Goal: Use online tool/utility: Utilize a website feature to perform a specific function

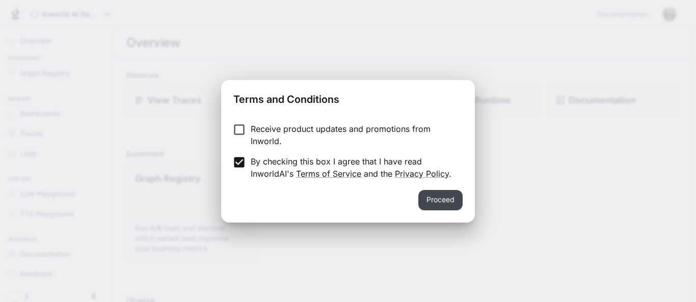
click at [447, 199] on button "Proceed" at bounding box center [440, 200] width 44 height 20
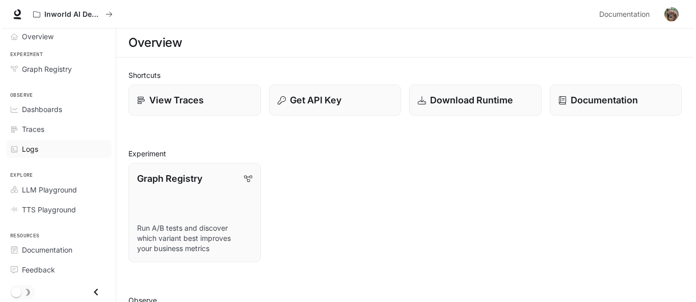
scroll to position [5, 0]
click at [49, 188] on span "LLM Playground" at bounding box center [47, 189] width 55 height 11
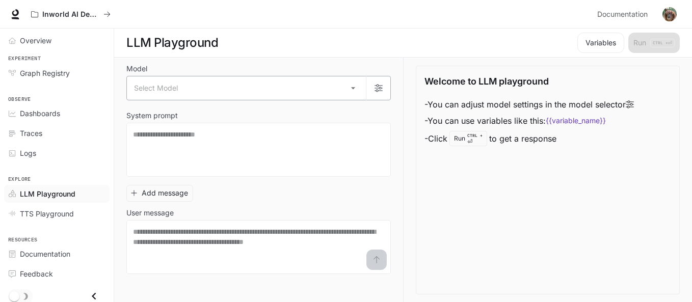
click at [357, 88] on body "Skip to main content Inworld AI Demos Documentation Documentation Portal Overvi…" at bounding box center [346, 151] width 692 height 303
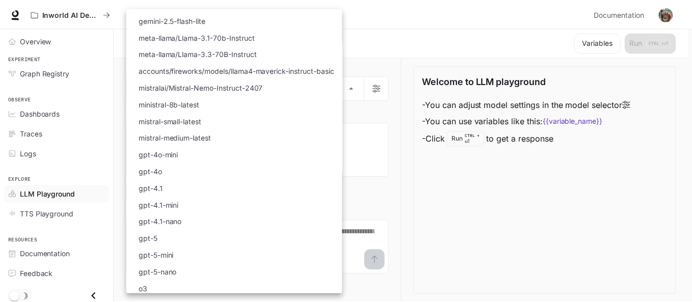
scroll to position [134, 0]
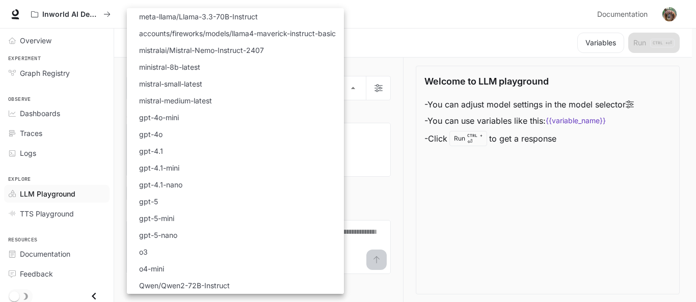
click at [491, 182] on div at bounding box center [348, 151] width 696 height 302
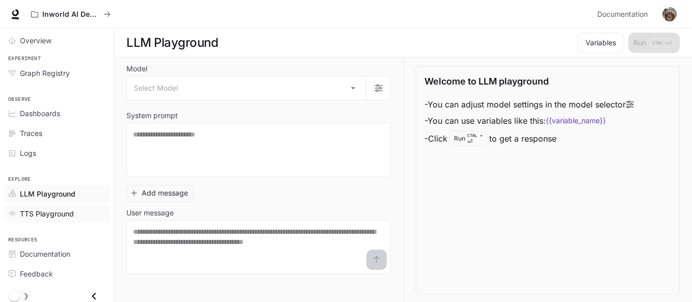
click at [53, 215] on span "TTS Playground" at bounding box center [47, 213] width 54 height 11
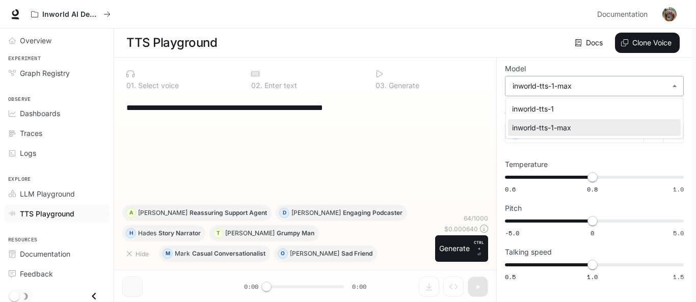
click at [678, 86] on body "**********" at bounding box center [348, 151] width 696 height 303
click at [677, 86] on div at bounding box center [348, 151] width 696 height 302
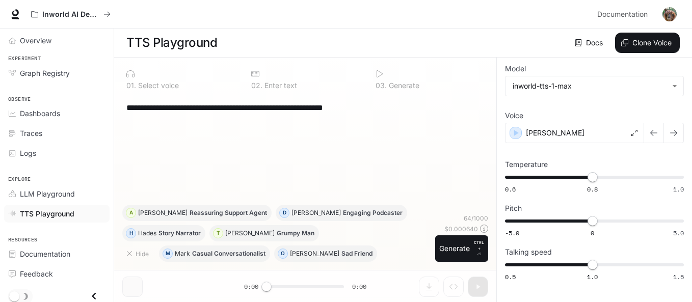
click at [311, 141] on div "**********" at bounding box center [305, 150] width 366 height 110
click at [255, 122] on div "**********" at bounding box center [305, 150] width 366 height 110
click at [238, 113] on textarea "**********" at bounding box center [305, 108] width 358 height 12
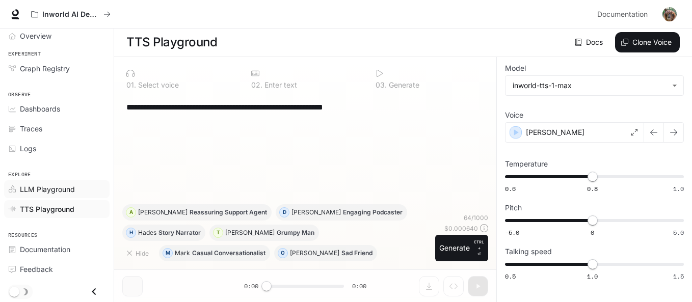
click at [66, 190] on span "LLM Playground" at bounding box center [47, 189] width 55 height 11
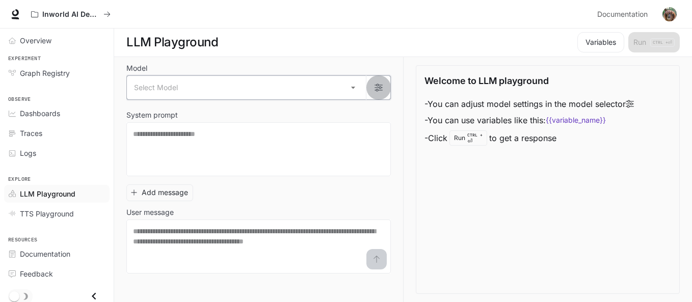
click at [380, 87] on icon "button" at bounding box center [378, 88] width 8 height 8
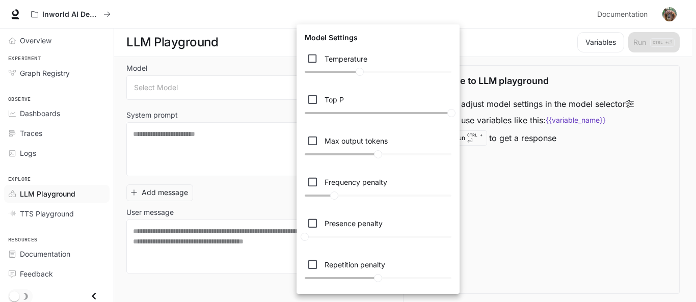
click at [550, 200] on div at bounding box center [348, 151] width 696 height 302
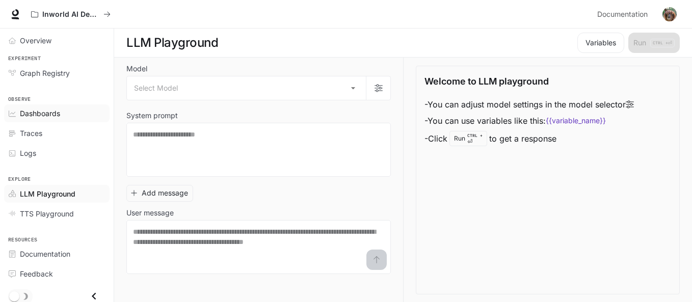
click at [42, 117] on span "Dashboards" at bounding box center [40, 113] width 40 height 11
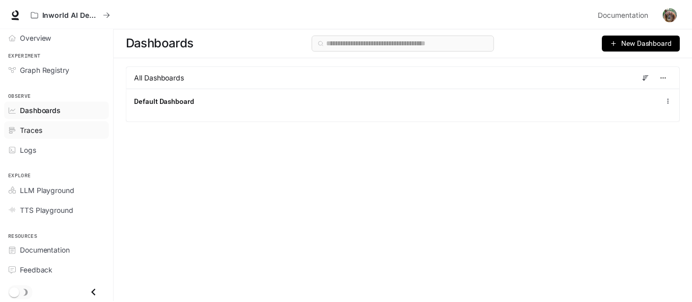
scroll to position [5, 0]
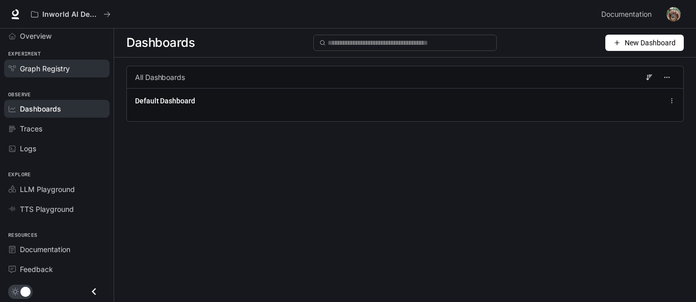
click at [73, 72] on div "Graph Registry" at bounding box center [62, 68] width 85 height 11
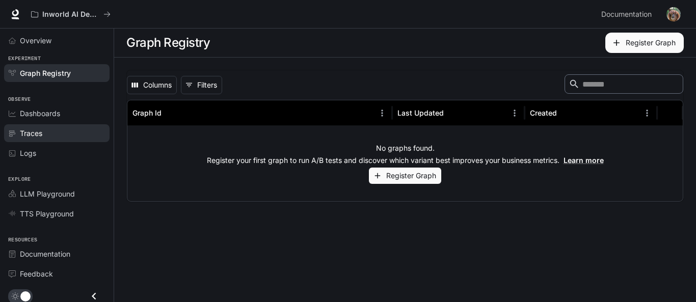
click at [64, 133] on div "Traces" at bounding box center [62, 133] width 85 height 11
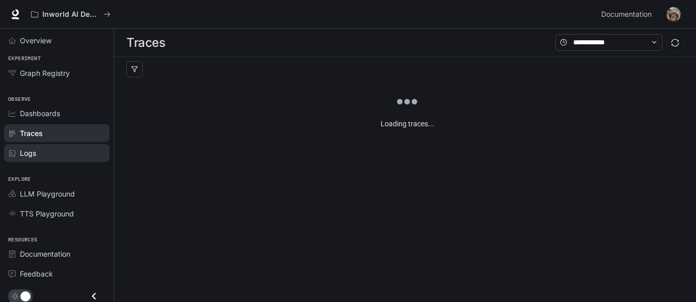
click at [64, 150] on div "Logs" at bounding box center [62, 153] width 85 height 11
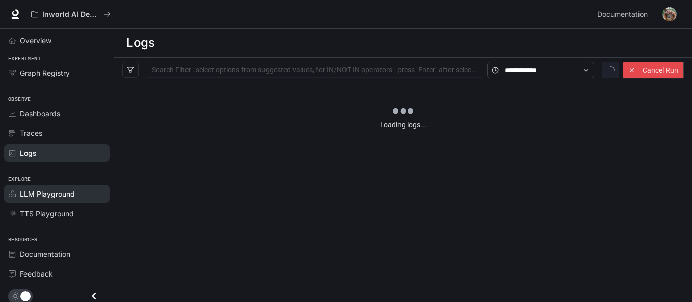
click at [69, 190] on span "LLM Playground" at bounding box center [47, 193] width 55 height 11
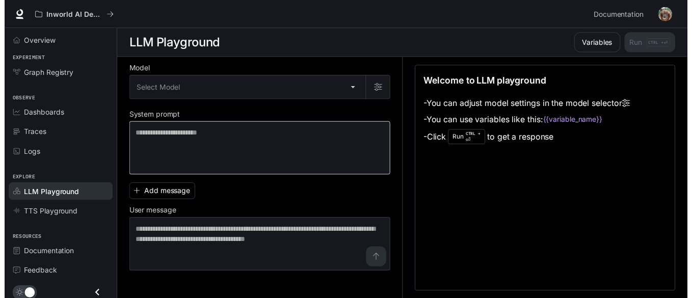
scroll to position [1, 0]
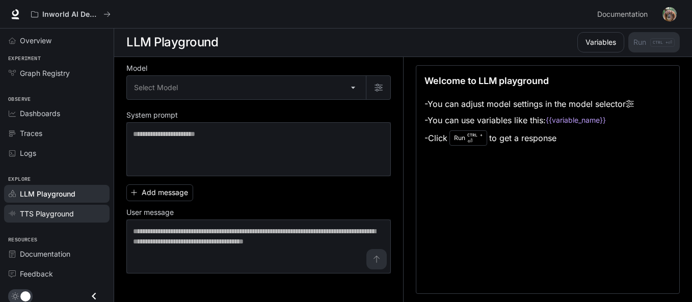
click at [67, 208] on link "TTS Playground" at bounding box center [56, 214] width 105 height 18
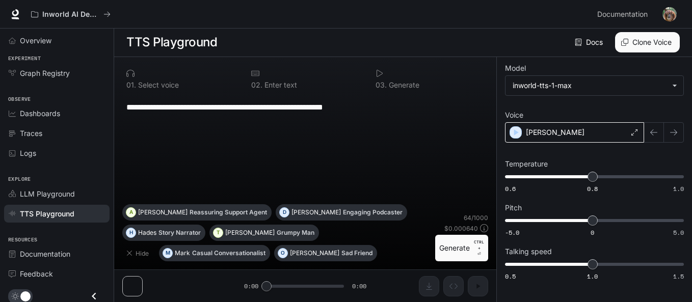
click at [634, 134] on icon at bounding box center [634, 132] width 6 height 6
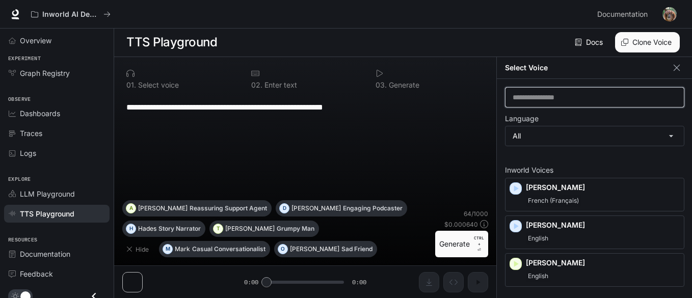
click at [679, 100] on input "text" at bounding box center [594, 97] width 178 height 10
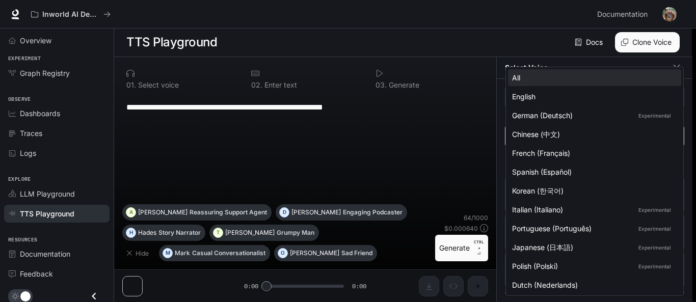
click at [672, 132] on body "**********" at bounding box center [348, 150] width 696 height 303
click at [492, 81] on div at bounding box center [348, 151] width 696 height 302
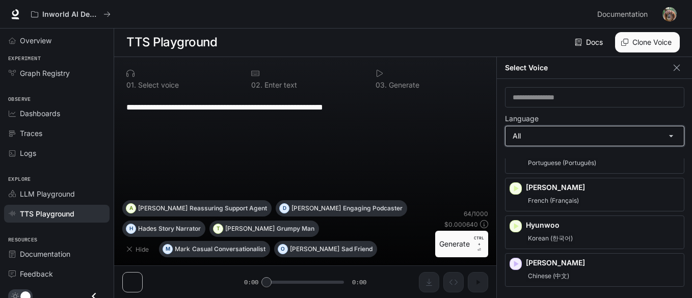
scroll to position [611, 0]
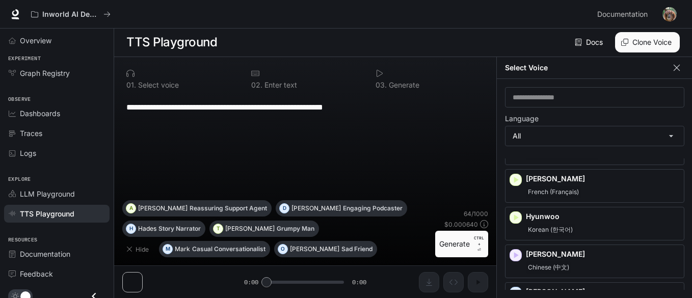
click at [676, 63] on icon "button" at bounding box center [676, 68] width 10 height 10
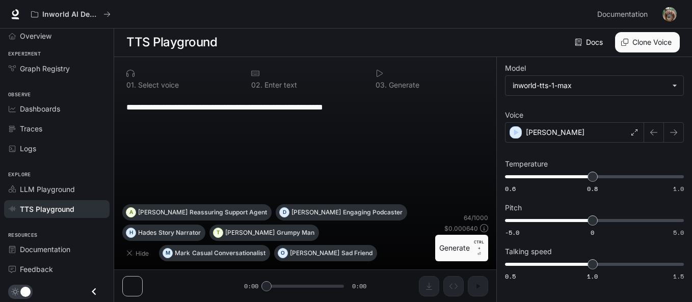
scroll to position [0, 0]
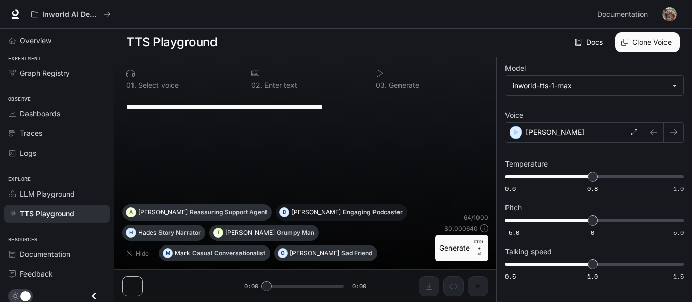
click at [343, 213] on p "Engaging Podcaster" at bounding box center [373, 212] width 60 height 6
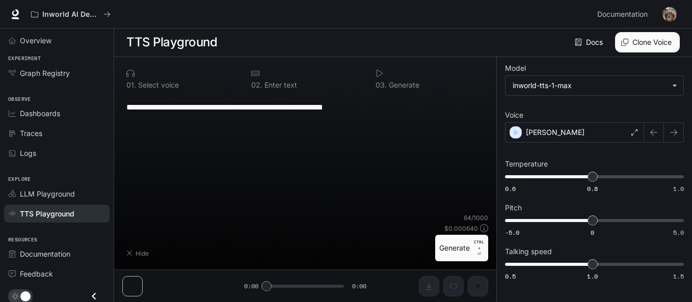
type textarea "**********"
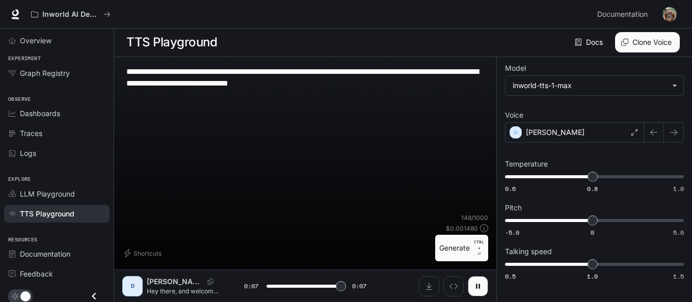
type input "*"
click at [280, 179] on div "**********" at bounding box center [305, 139] width 366 height 148
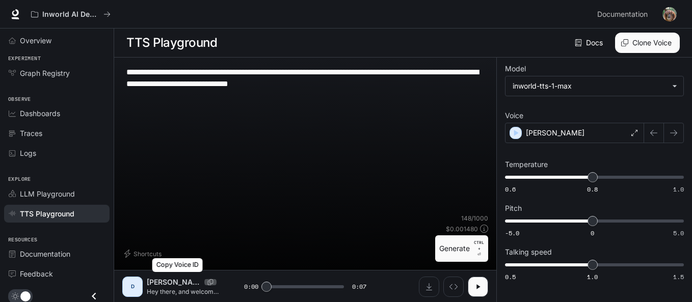
click at [205, 280] on icon "Copy Voice ID" at bounding box center [210, 282] width 10 height 6
click at [159, 284] on p "[PERSON_NAME]" at bounding box center [175, 282] width 57 height 10
click at [133, 284] on div "D" at bounding box center [132, 287] width 16 height 16
click at [450, 283] on icon "Inspect" at bounding box center [453, 287] width 8 height 8
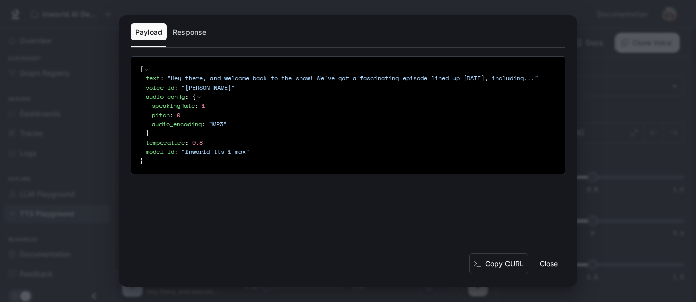
click at [269, 207] on div "{ text : " Hey there, and welcome back to the show! We've got a fascinating epi…" at bounding box center [348, 154] width 458 height 197
click at [462, 219] on div "{ text : " Hey there, and welcome back to the show! We've got a fascinating epi…" at bounding box center [348, 154] width 458 height 197
click at [611, 130] on div "Payload Response { text : " Hey there, and welcome back to the show! We've got …" at bounding box center [348, 151] width 696 height 302
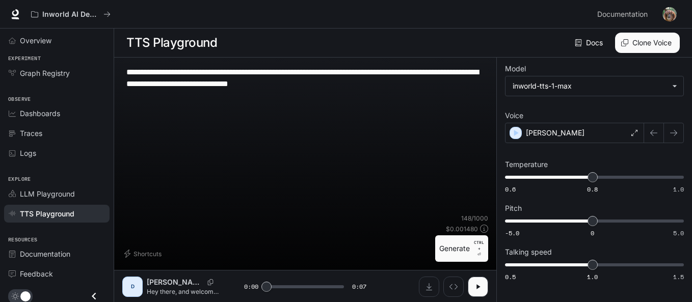
click at [136, 289] on div "D" at bounding box center [132, 287] width 16 height 16
click at [636, 134] on icon at bounding box center [634, 133] width 6 height 6
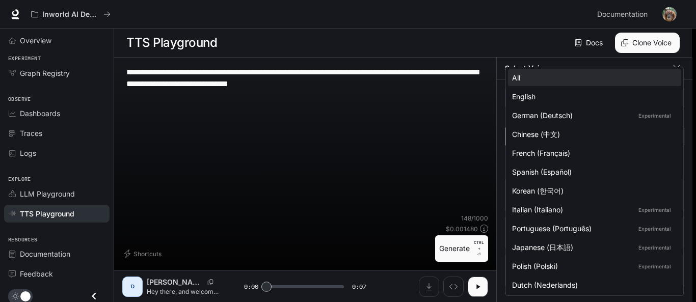
click at [642, 141] on body "**********" at bounding box center [348, 151] width 696 height 303
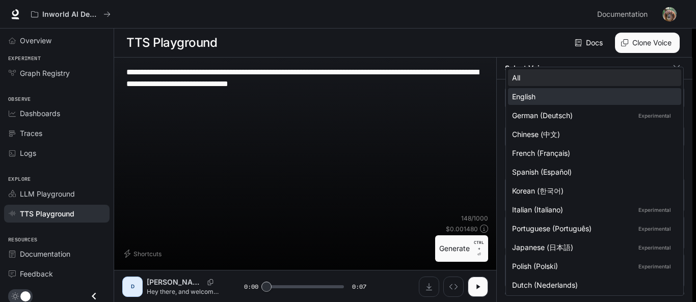
click at [562, 99] on div "English" at bounding box center [592, 96] width 161 height 11
type input "*****"
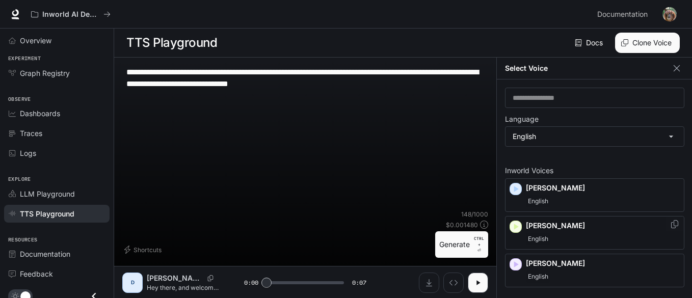
click at [574, 229] on p "[PERSON_NAME]" at bounding box center [603, 226] width 154 height 10
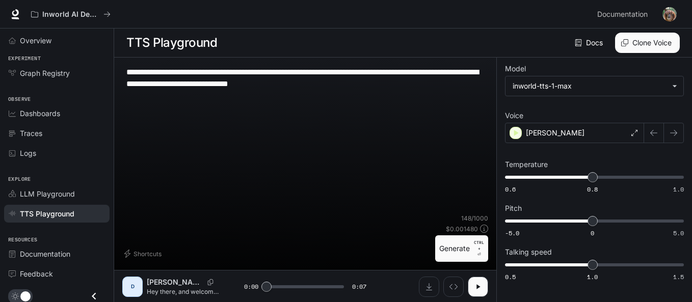
click at [300, 173] on div "**********" at bounding box center [305, 140] width 366 height 148
click at [478, 291] on button "button" at bounding box center [478, 287] width 20 height 20
click at [131, 284] on div "D" at bounding box center [132, 287] width 16 height 16
type input "*"
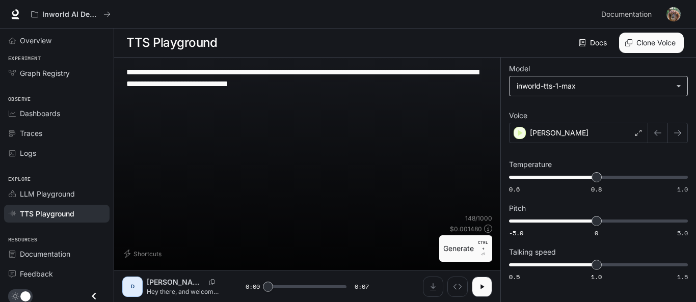
click at [627, 88] on body "**********" at bounding box center [348, 151] width 696 height 303
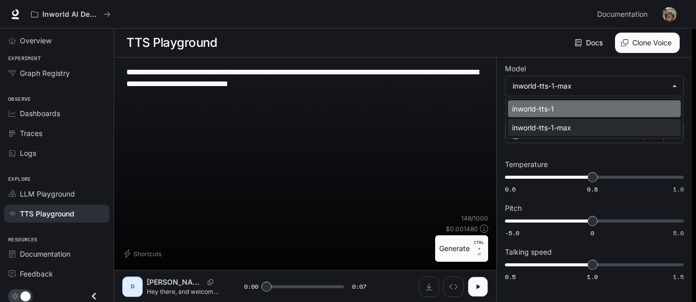
click at [579, 105] on div "inworld-tts-1" at bounding box center [592, 108] width 160 height 11
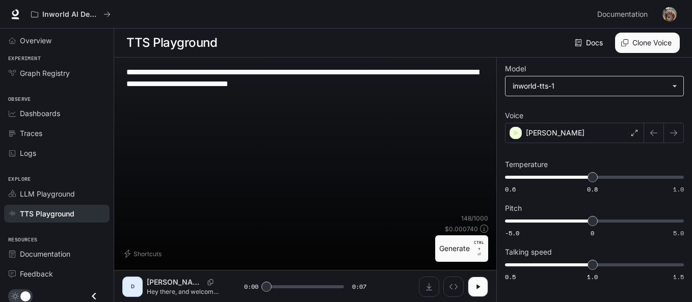
click at [617, 84] on body "**********" at bounding box center [346, 151] width 692 height 303
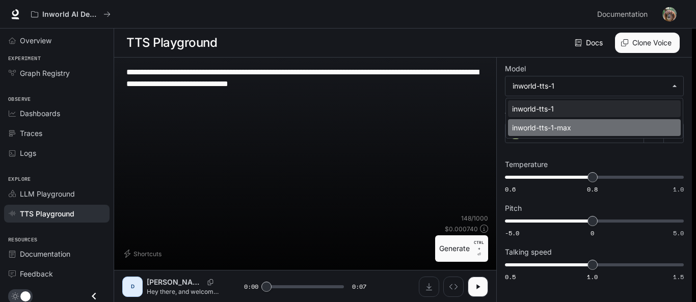
click at [572, 126] on div "inworld-tts-1-max" at bounding box center [592, 127] width 160 height 11
type input "**********"
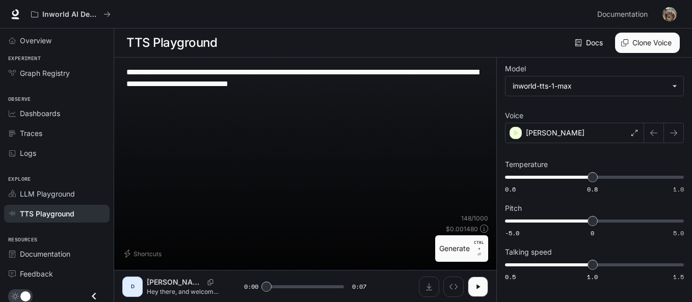
click at [464, 249] on button "Generate CTRL + ⏎" at bounding box center [461, 248] width 53 height 26
click at [478, 292] on button "button" at bounding box center [478, 287] width 20 height 20
drag, startPoint x: 576, startPoint y: 137, endPoint x: 584, endPoint y: 134, distance: 8.7
click at [577, 137] on div "[PERSON_NAME]" at bounding box center [574, 133] width 139 height 20
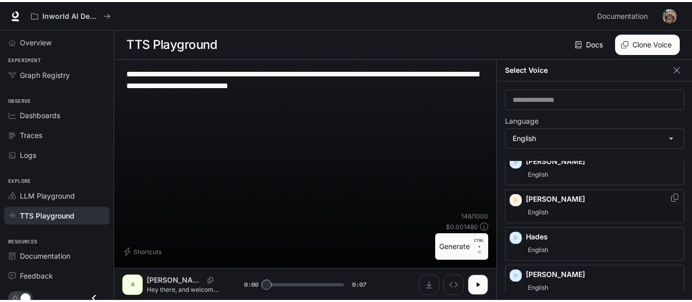
scroll to position [204, 0]
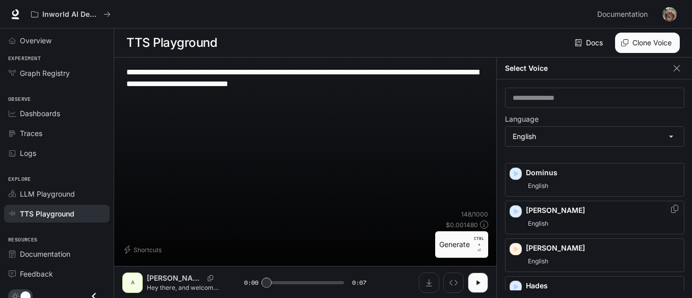
click at [587, 212] on p "[PERSON_NAME]" at bounding box center [603, 210] width 154 height 10
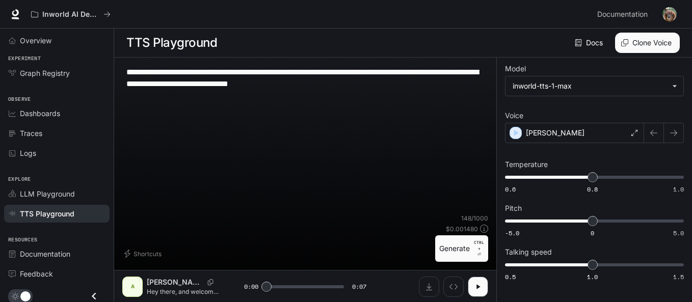
click at [458, 248] on button "Generate CTRL + ⏎" at bounding box center [461, 248] width 53 height 26
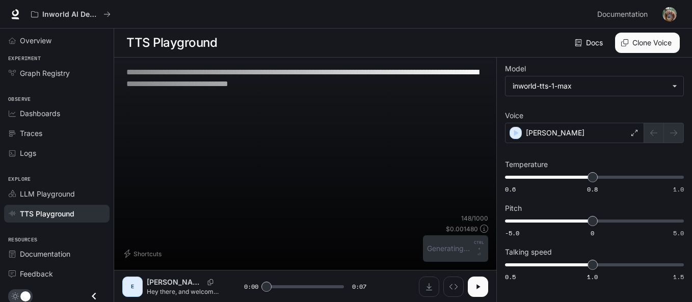
click at [476, 286] on icon "button" at bounding box center [478, 287] width 8 height 8
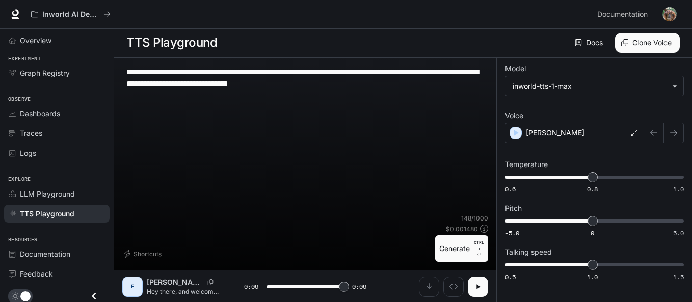
type input "*"
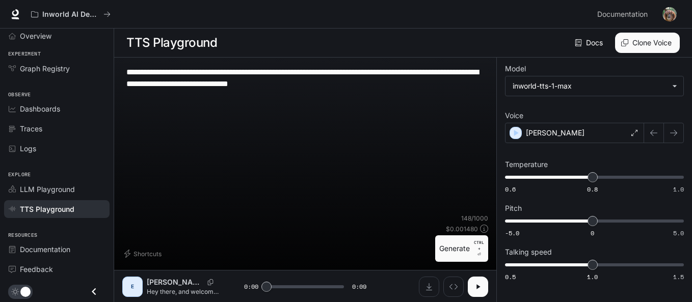
scroll to position [0, 0]
